Goal: Use online tool/utility: Utilize a website feature to perform a specific function

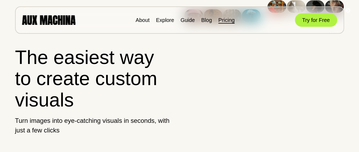
click at [229, 19] on link "Pricing" at bounding box center [226, 20] width 16 height 6
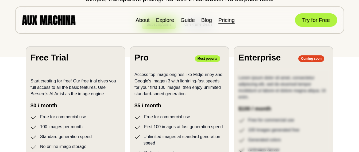
scroll to position [89, 0]
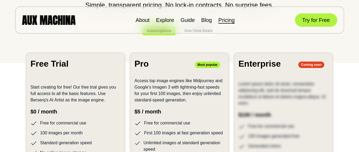
click at [64, 122] on li "Free for commercial use" at bounding box center [75, 123] width 90 height 7
click at [309, 24] on button "Try for Free" at bounding box center [316, 19] width 42 height 13
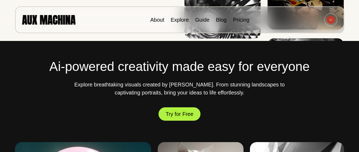
scroll to position [265, 0]
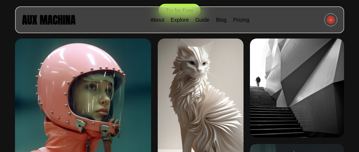
scroll to position [111, 0]
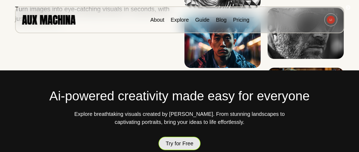
click at [173, 145] on button "Try for Free" at bounding box center [179, 143] width 42 height 14
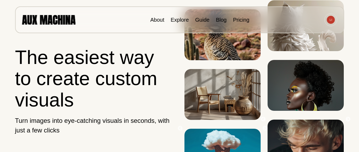
scroll to position [133, 0]
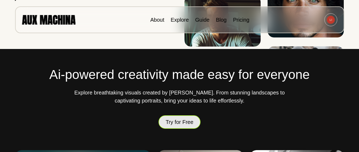
click at [180, 124] on button "Try for Free" at bounding box center [179, 122] width 42 height 14
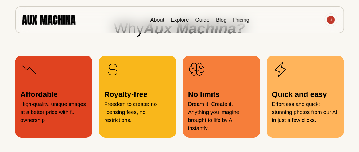
scroll to position [664, 0]
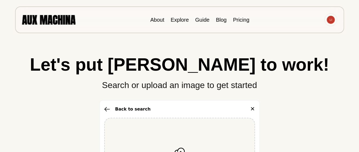
scroll to position [56, 0]
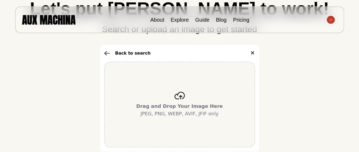
click at [181, 100] on div "Drag and Drop Your Image Here JPEG, PNG, WEBP, AVIF, JFIF only" at bounding box center [179, 104] width 151 height 85
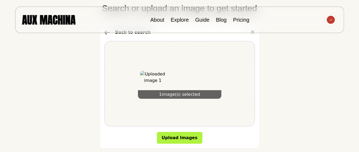
scroll to position [67, 0]
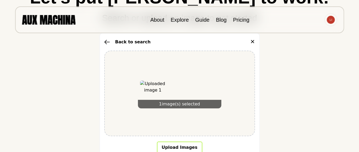
click at [187, 146] on button "Upload Images" at bounding box center [179, 147] width 45 height 12
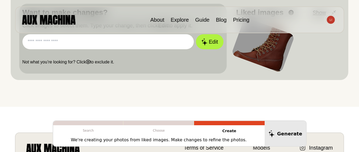
scroll to position [190, 0]
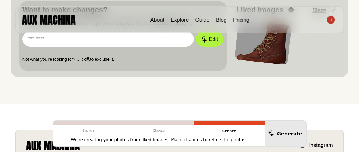
click at [68, 37] on input "text" at bounding box center [107, 39] width 171 height 15
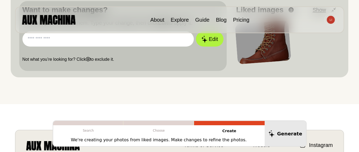
paste input "**********"
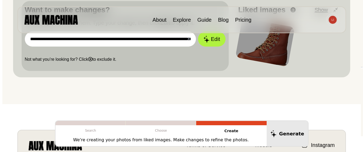
scroll to position [0, 2169]
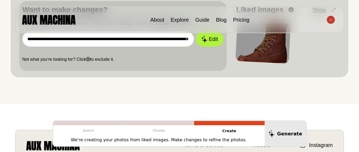
click at [164, 39] on input "text" at bounding box center [107, 39] width 171 height 15
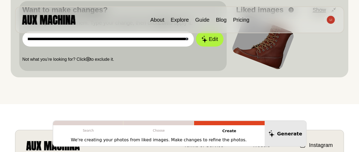
type input "**********"
click at [196, 32] on button "Edit" at bounding box center [209, 39] width 27 height 15
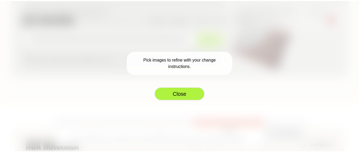
scroll to position [0, 0]
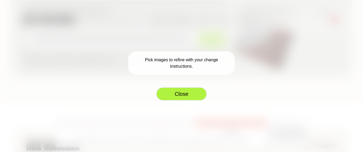
click at [183, 94] on button "Close" at bounding box center [181, 93] width 51 height 13
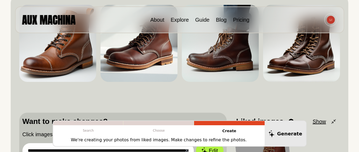
scroll to position [80, 0]
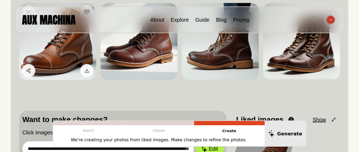
click at [72, 59] on img at bounding box center [57, 41] width 77 height 77
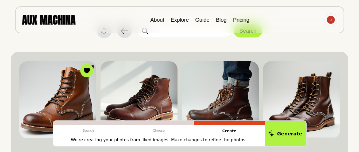
scroll to position [23, 0]
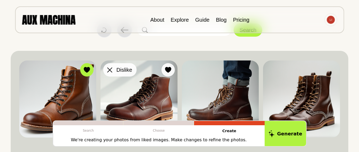
click at [111, 70] on icon at bounding box center [109, 69] width 5 height 5
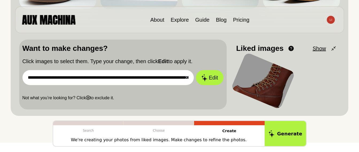
scroll to position [150, 0]
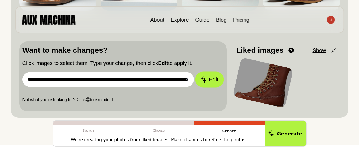
click at [207, 84] on button "Edit" at bounding box center [209, 80] width 29 height 16
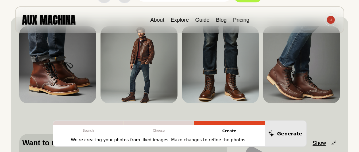
scroll to position [59, 0]
